Goal: Task Accomplishment & Management: Manage account settings

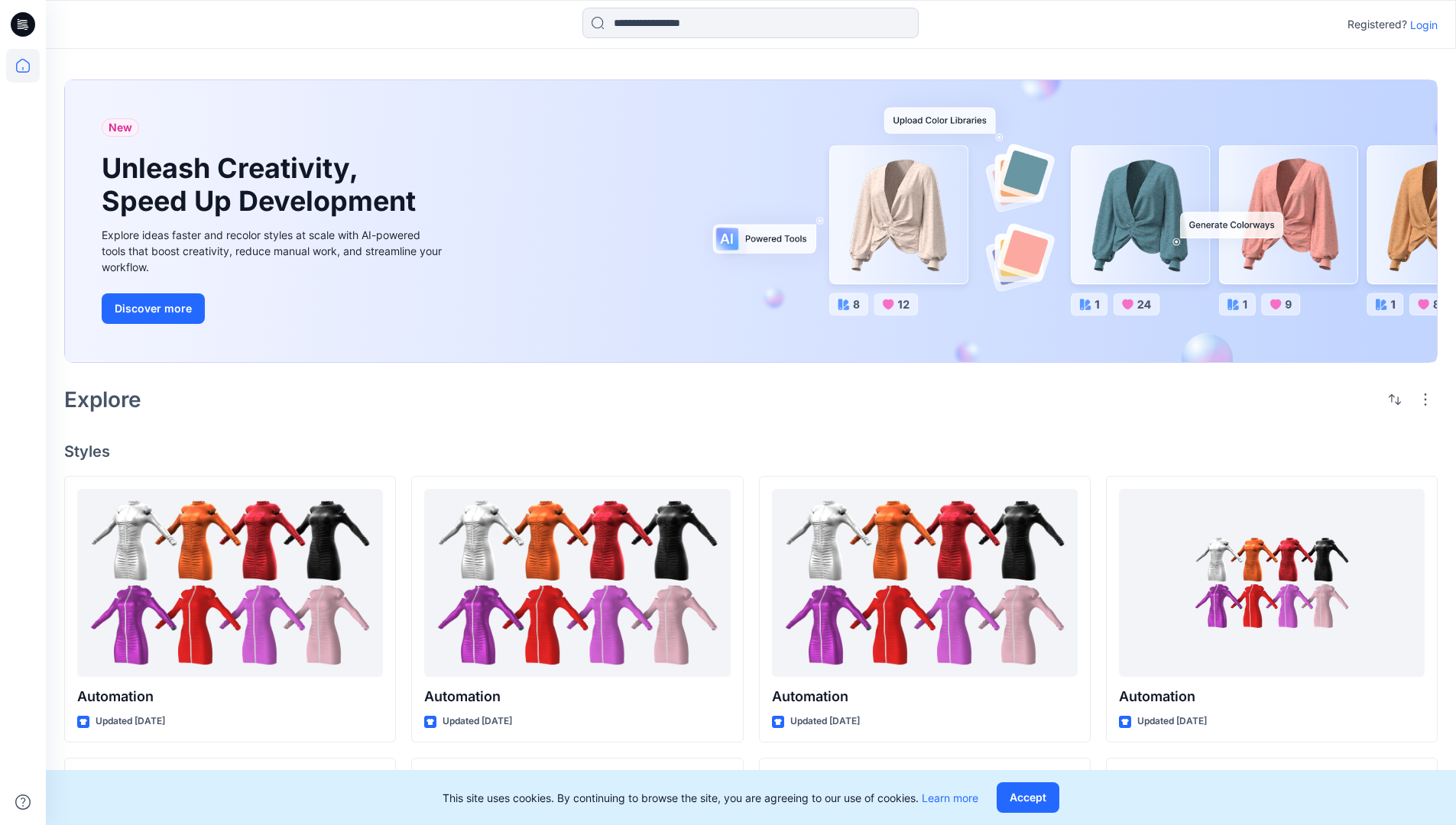
click at [1420, 25] on p "Login" at bounding box center [1424, 25] width 28 height 16
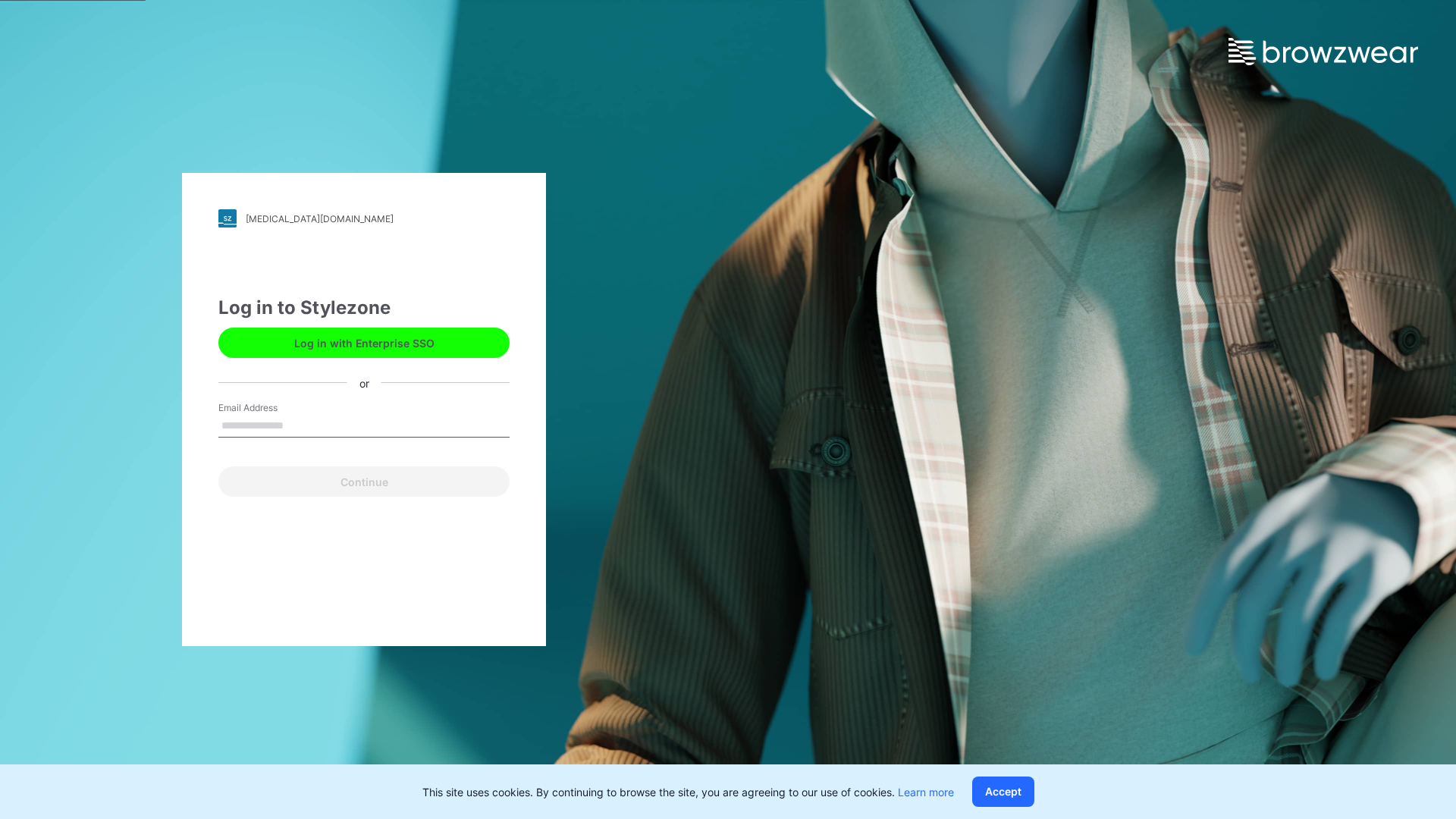
click at [300, 425] on input "Email Address" at bounding box center [363, 425] width 291 height 23
type input "**********"
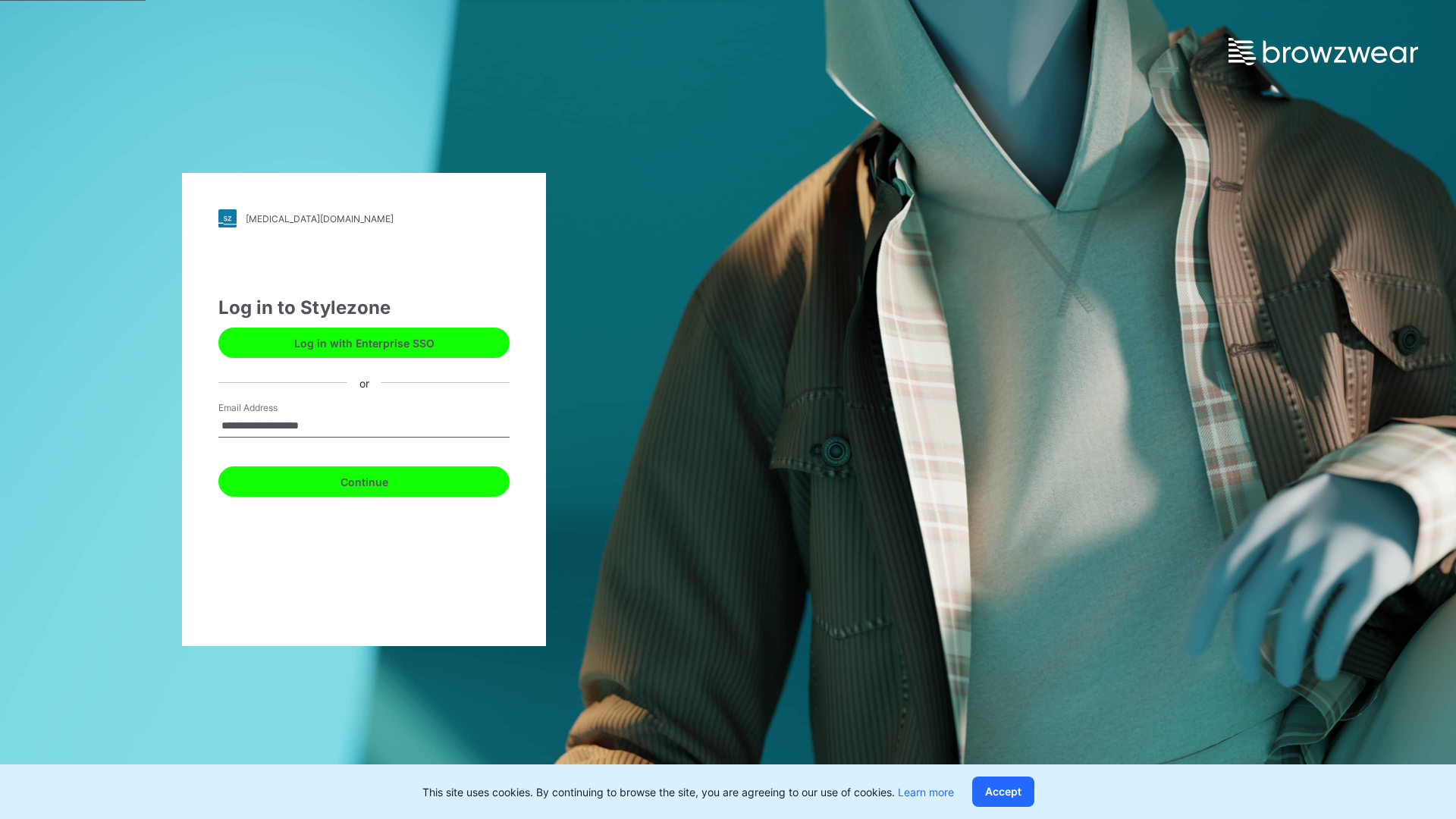
click at [381, 479] on button "Continue" at bounding box center [363, 482] width 291 height 30
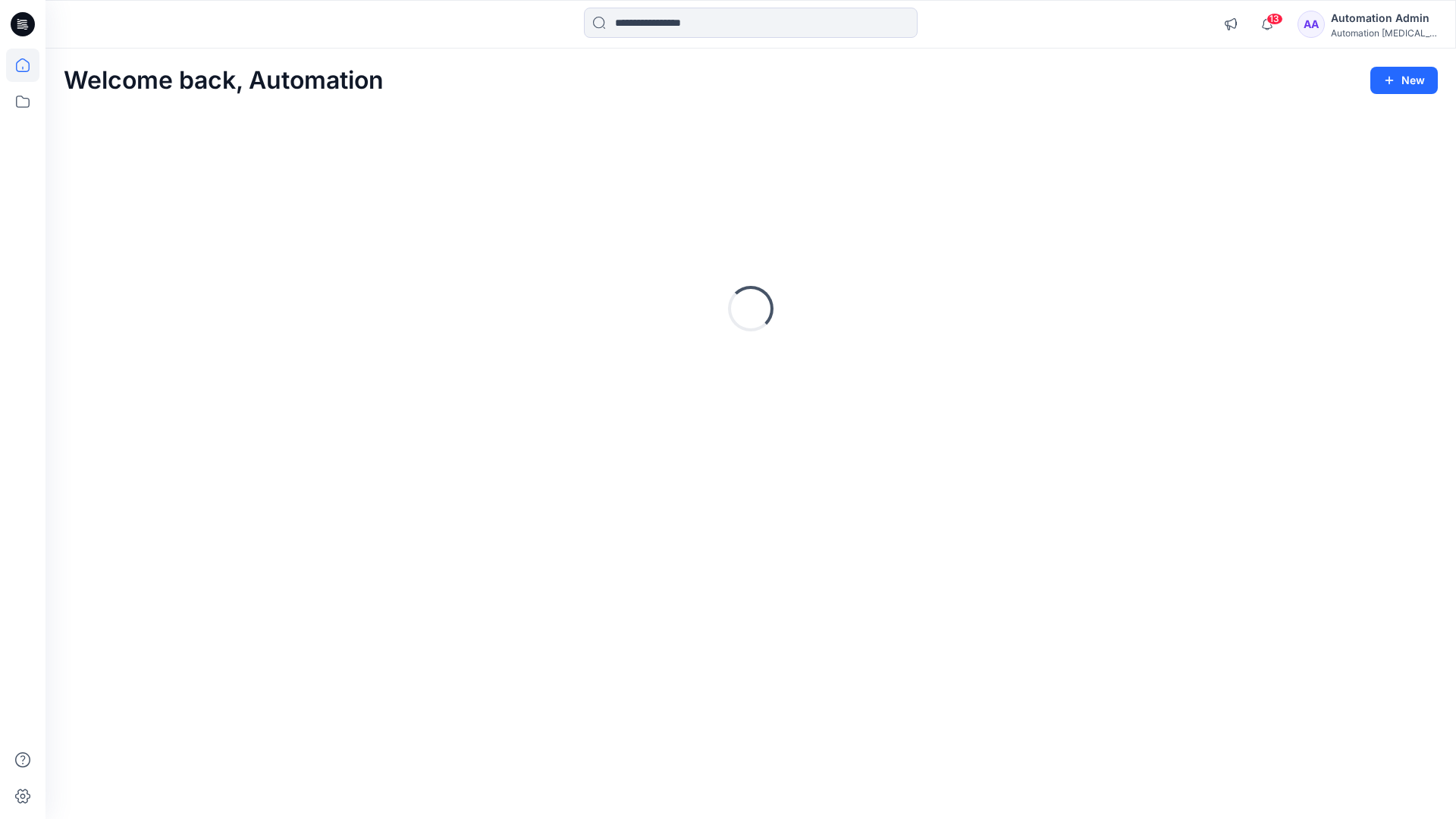
click at [29, 65] on icon at bounding box center [23, 65] width 13 height 13
click at [1236, 28] on icon "button" at bounding box center [1231, 24] width 12 height 12
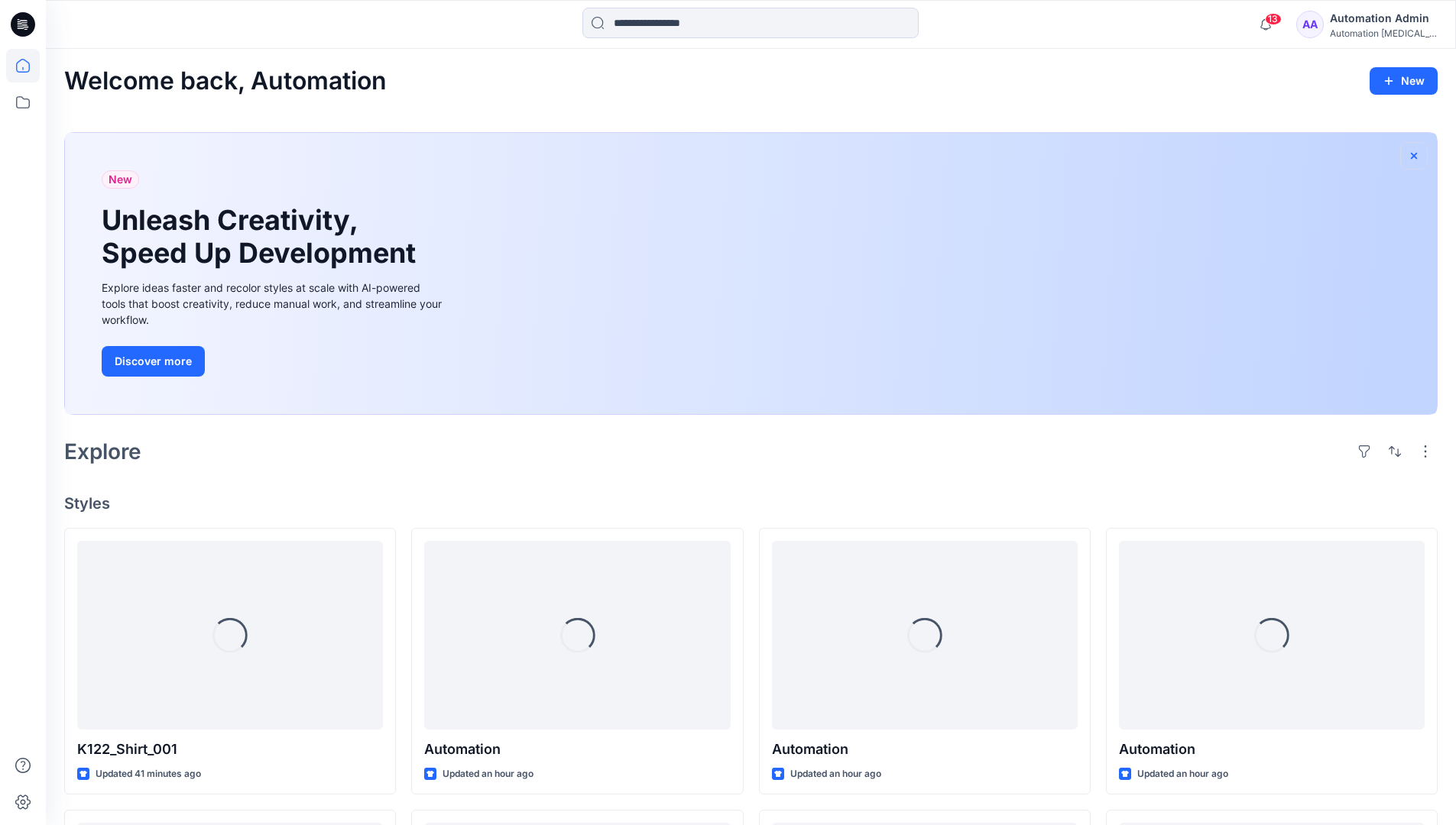
click at [1413, 154] on icon "button" at bounding box center [1414, 156] width 12 height 12
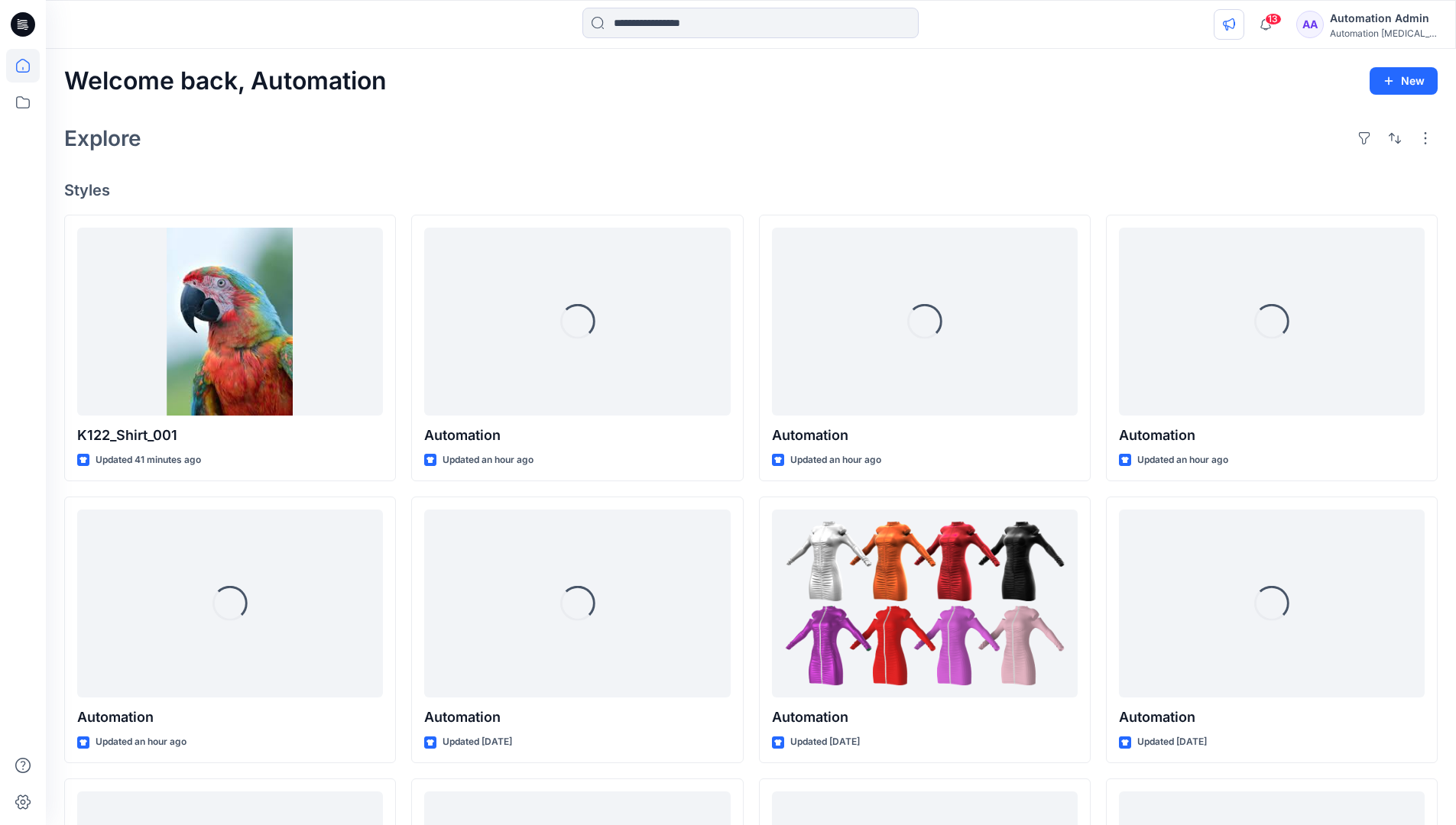
click at [1235, 21] on icon "button" at bounding box center [1229, 25] width 12 height 12
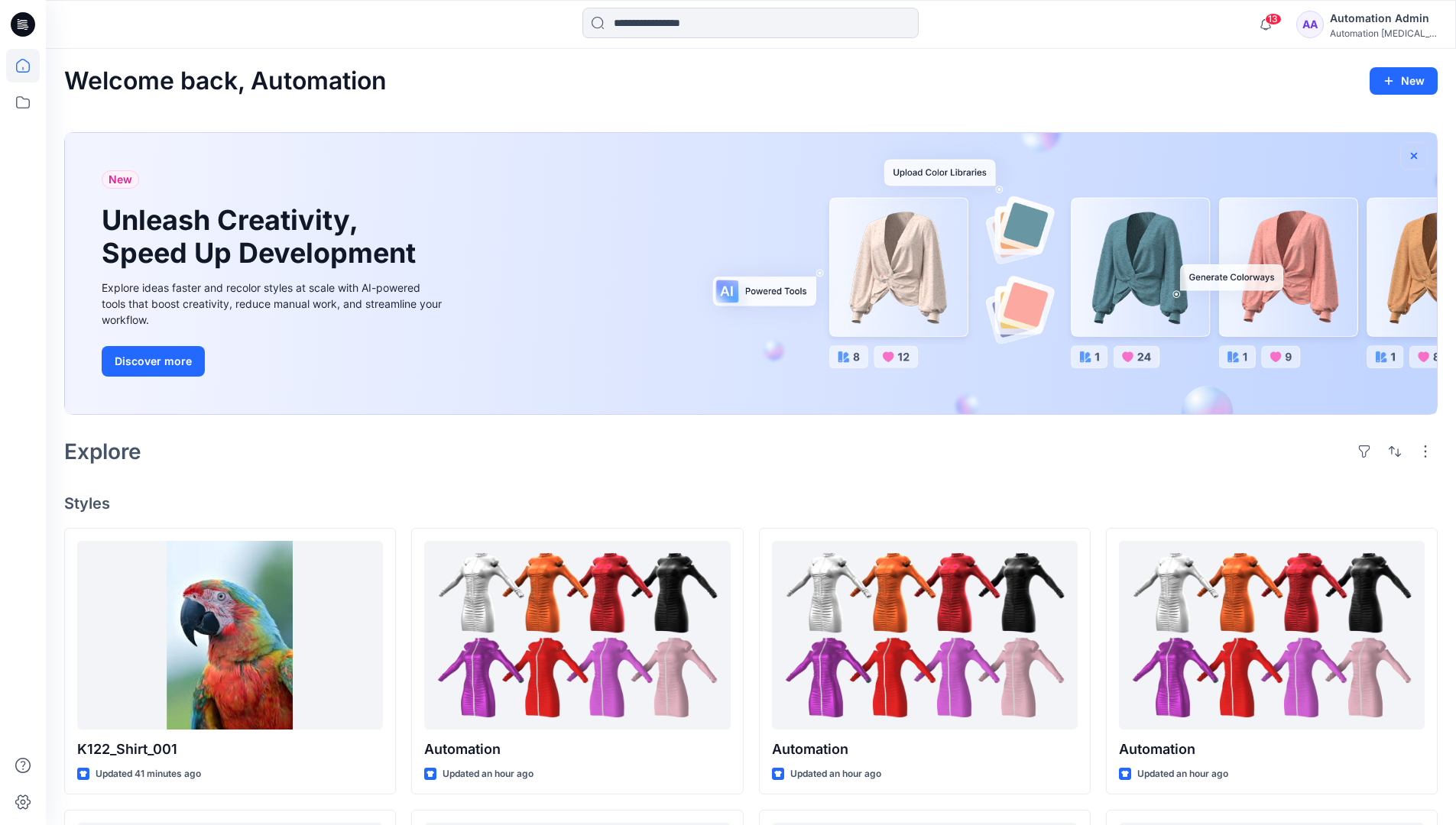
click at [1415, 156] on icon "button" at bounding box center [1413, 155] width 6 height 6
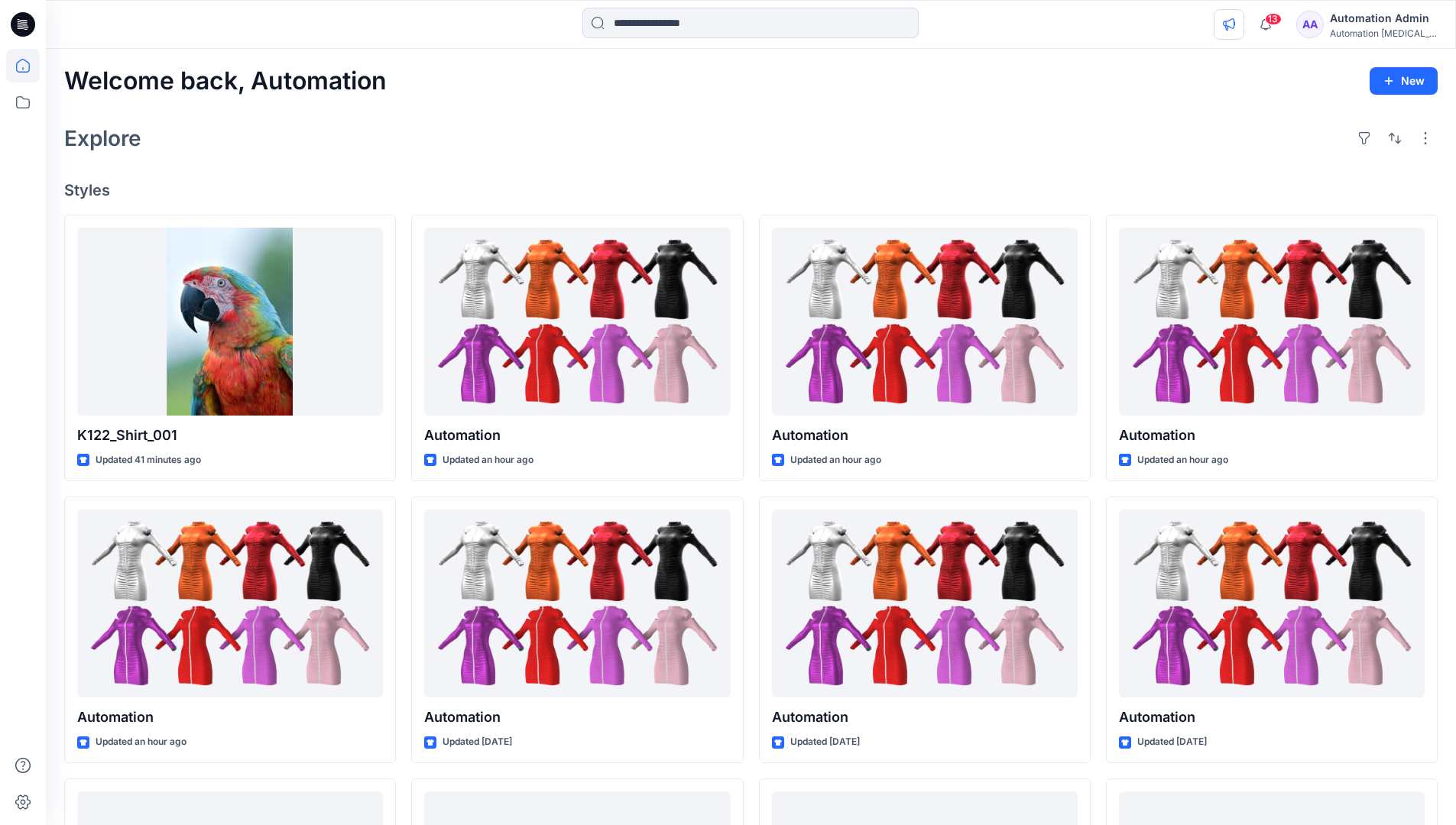
click at [1235, 27] on icon "button" at bounding box center [1229, 25] width 12 height 12
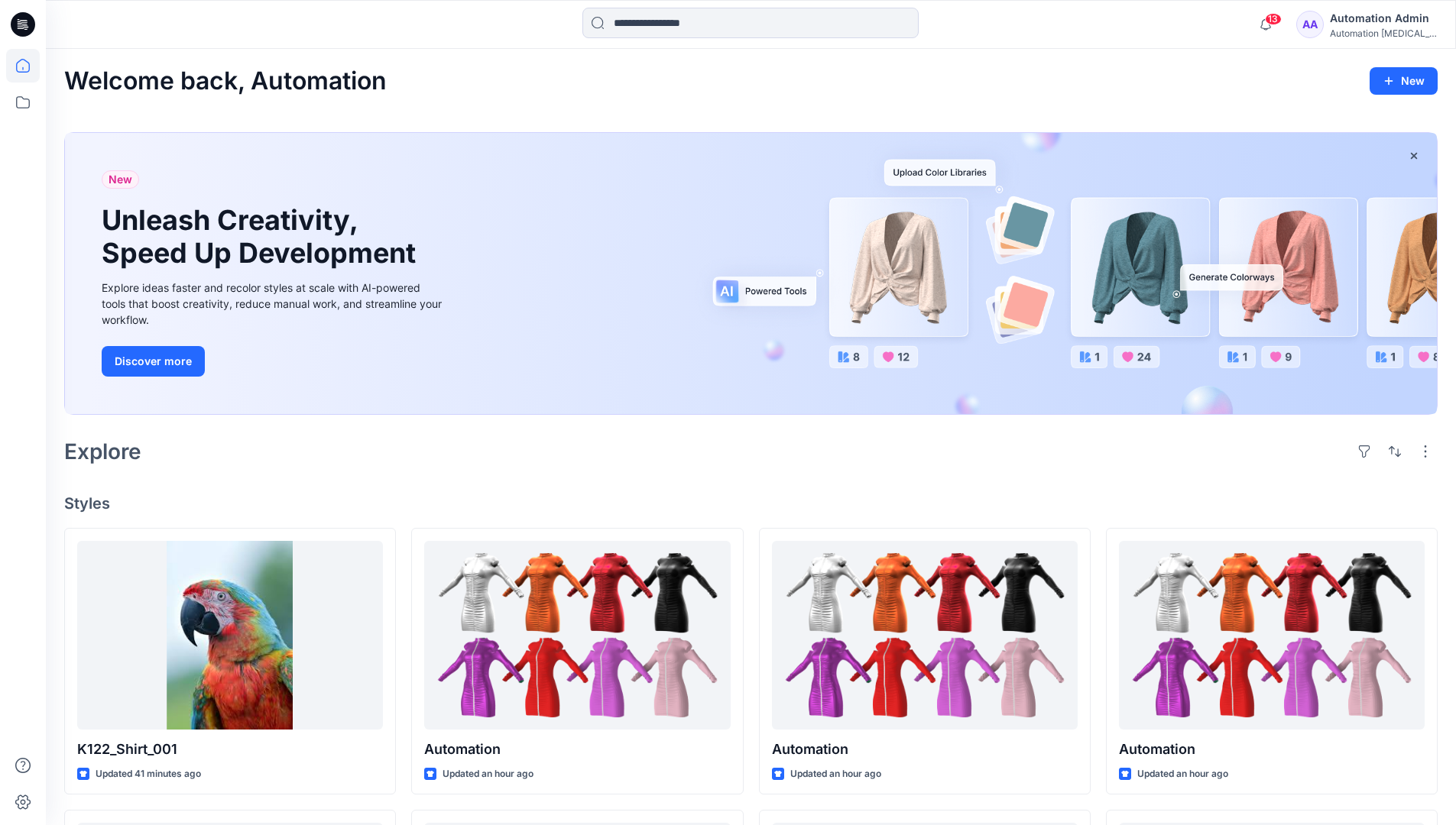
click at [1355, 35] on div "Automation [MEDICAL_DATA]..." at bounding box center [1383, 34] width 107 height 12
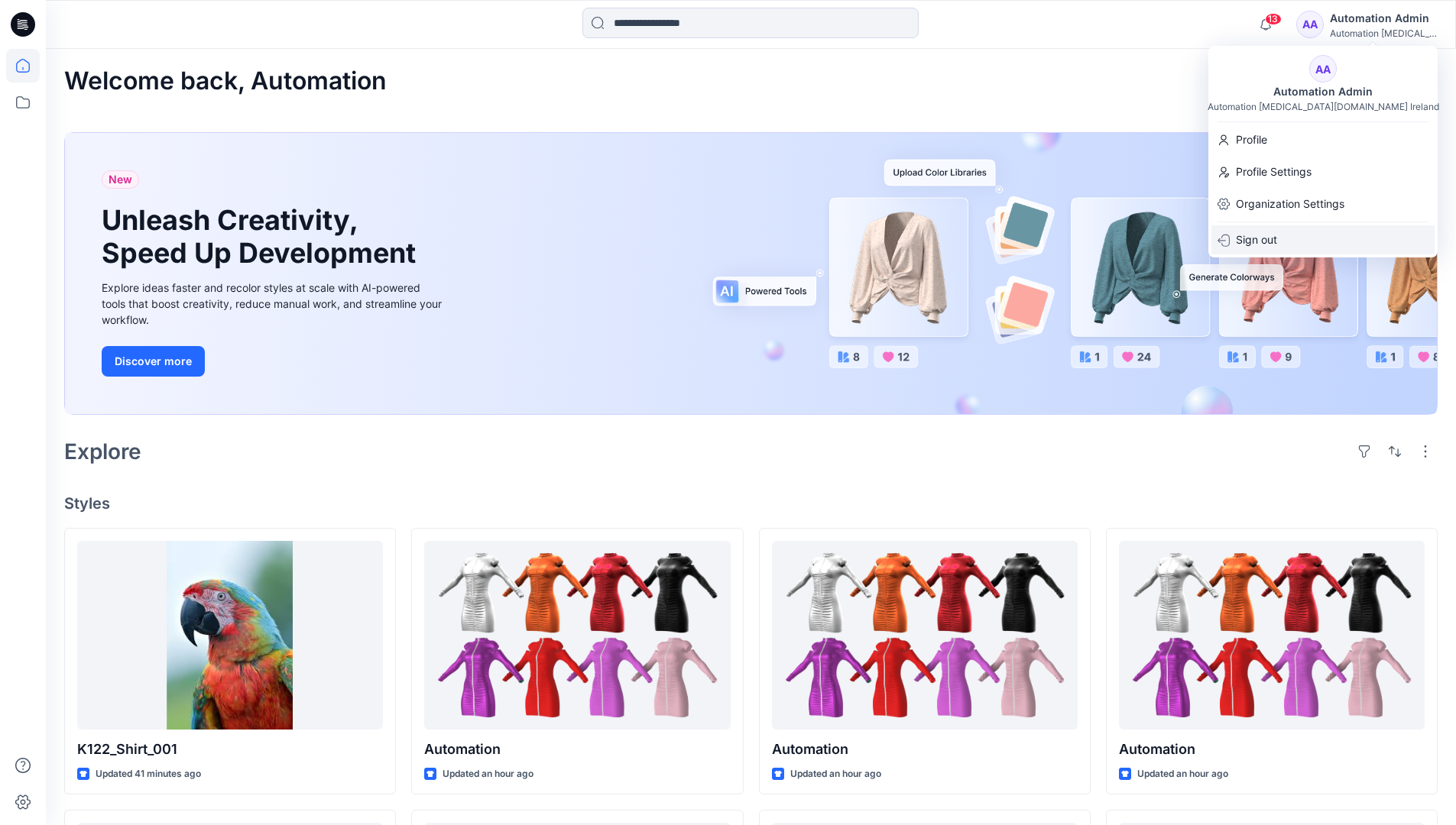
click at [1285, 235] on div "Sign out" at bounding box center [1323, 240] width 223 height 29
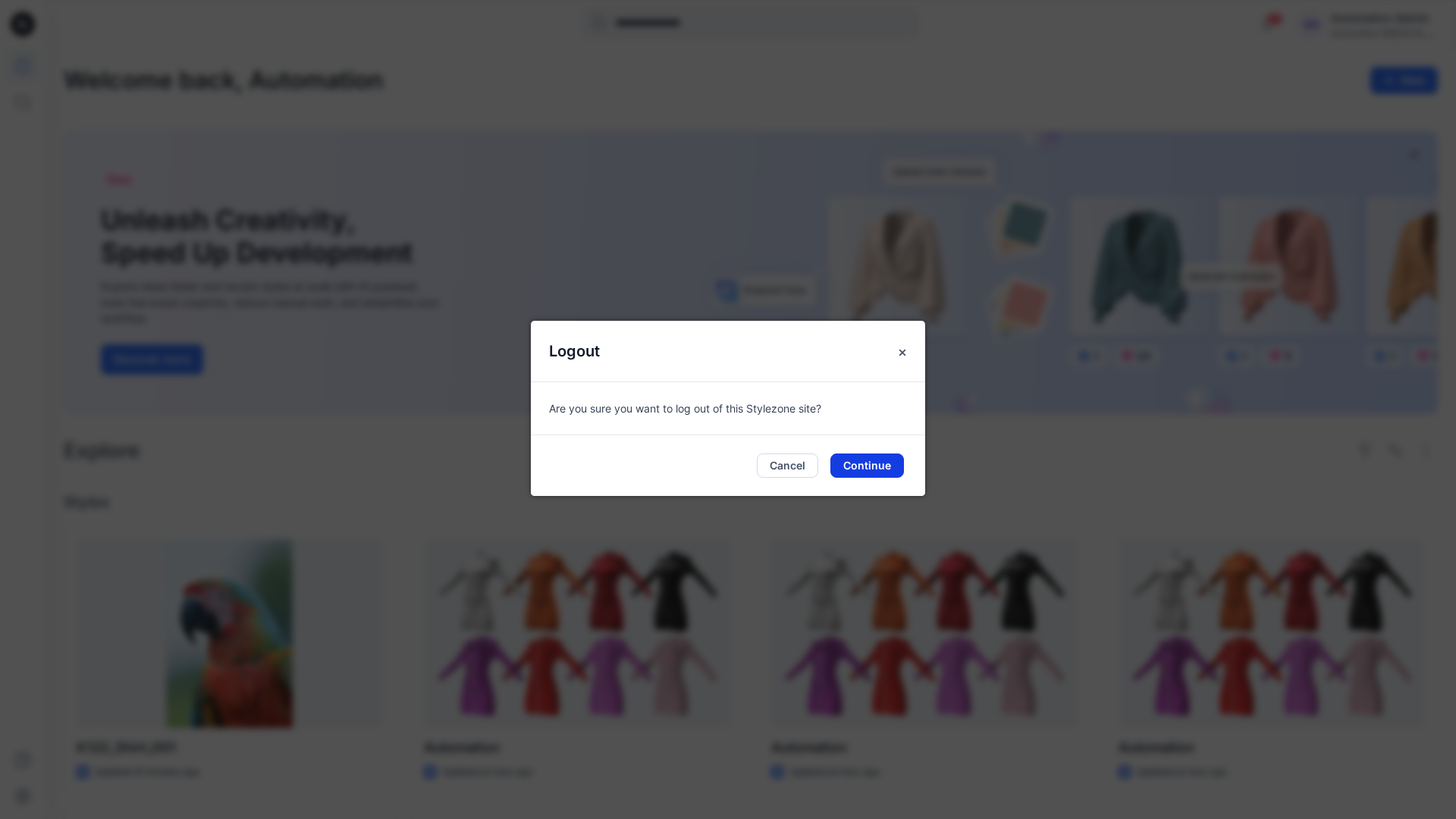
click at [894, 467] on button "Continue" at bounding box center [868, 465] width 74 height 24
